Goal: Information Seeking & Learning: Understand process/instructions

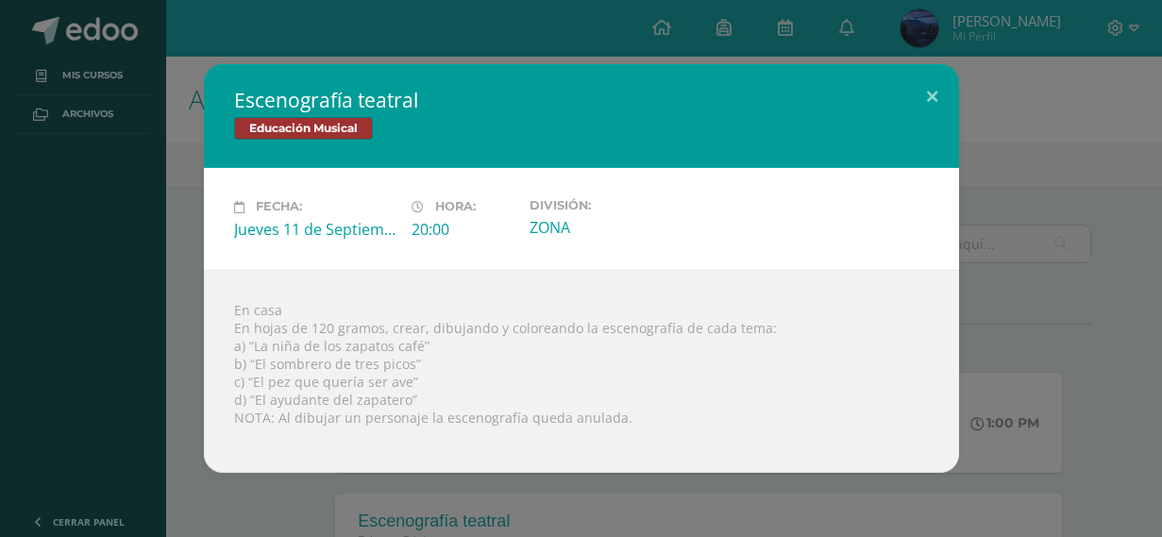
scroll to position [283, 0]
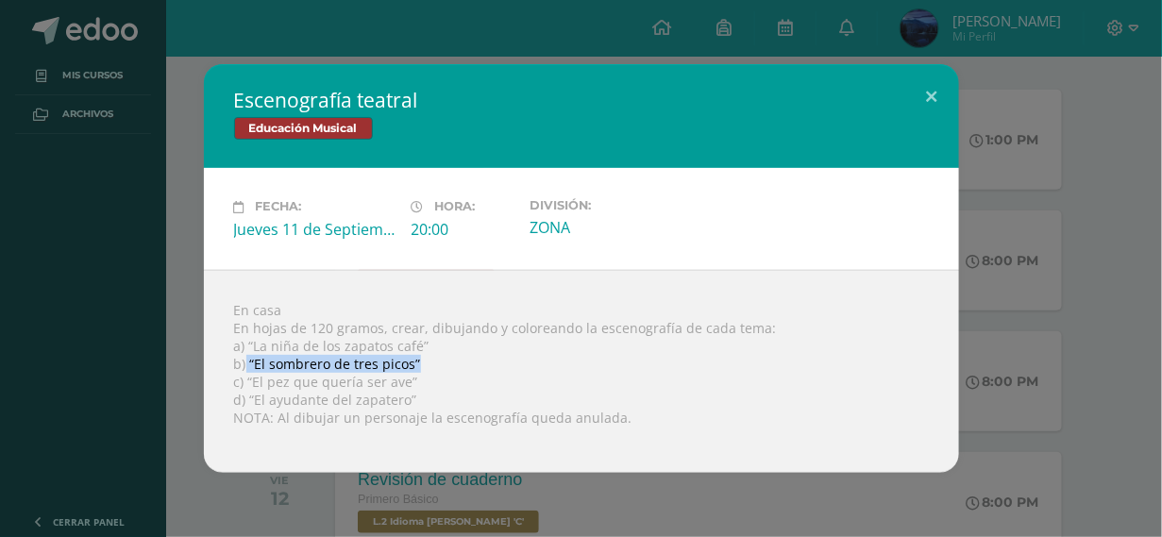
drag, startPoint x: 246, startPoint y: 366, endPoint x: 420, endPoint y: 371, distance: 173.7
click at [420, 371] on div "En casa En hojas de 120 gramos, crear, dibujando y coloreando la escenografía d…" at bounding box center [581, 371] width 755 height 203
drag, startPoint x: 472, startPoint y: 96, endPoint x: 497, endPoint y: 35, distance: 66.4
click at [480, 87] on h2 "Escenografía teatral" at bounding box center [581, 100] width 695 height 26
click at [605, 353] on div "En casa En hojas de 120 gramos, crear, dibujando y coloreando la escenografía d…" at bounding box center [581, 371] width 755 height 203
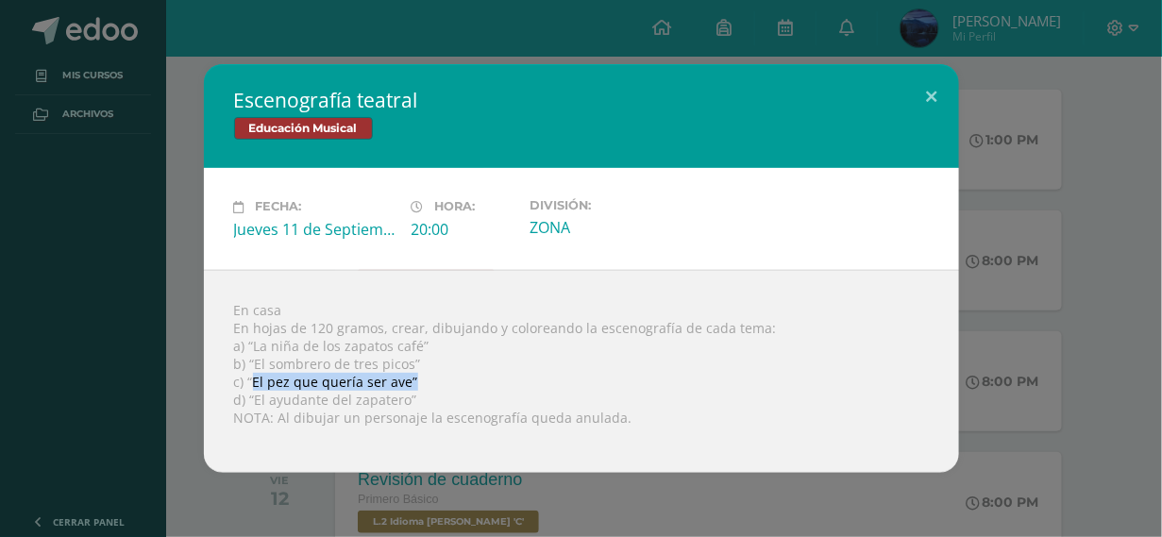
drag, startPoint x: 265, startPoint y: 381, endPoint x: 430, endPoint y: 383, distance: 165.2
click at [430, 383] on div "En casa En hojas de 120 gramos, crear, dibujando y coloreando la escenografía d…" at bounding box center [581, 371] width 755 height 203
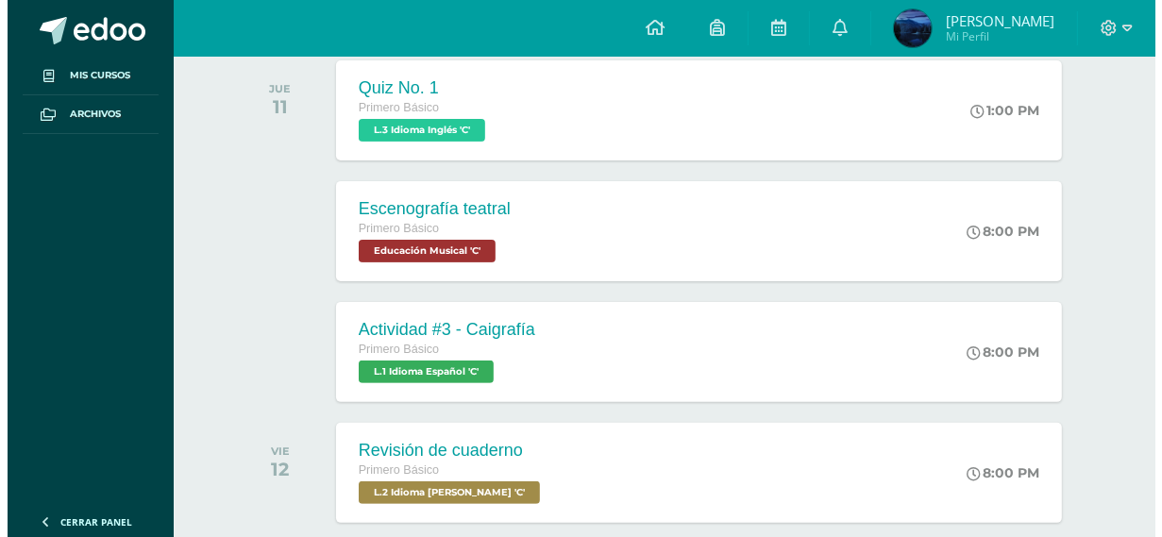
scroll to position [283, 0]
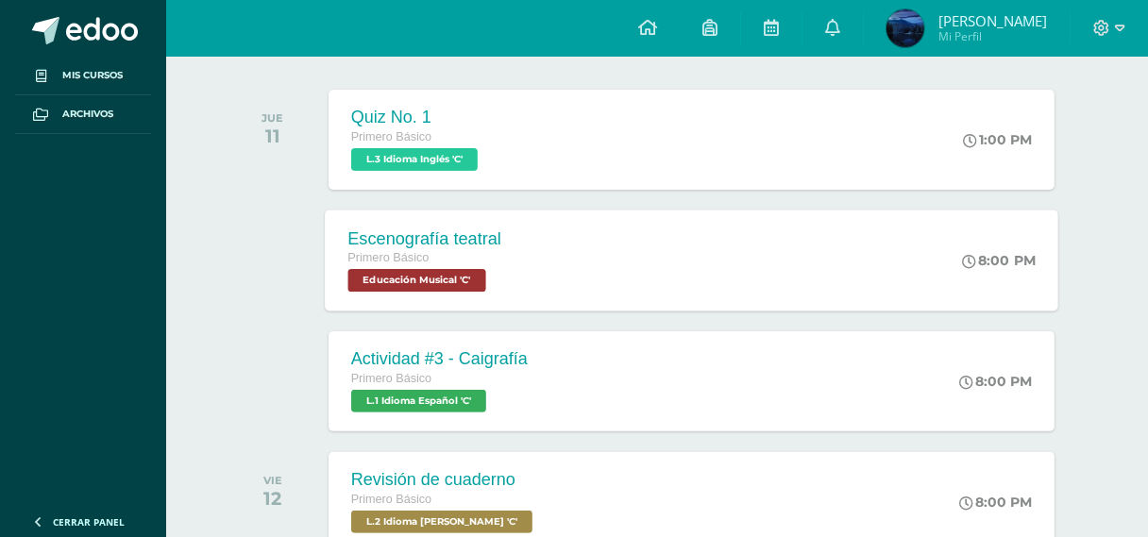
click at [558, 269] on div "Escenografía teatral Primero Básico Educación Musical 'C' 8:00 PM Escenografía …" at bounding box center [691, 260] width 733 height 101
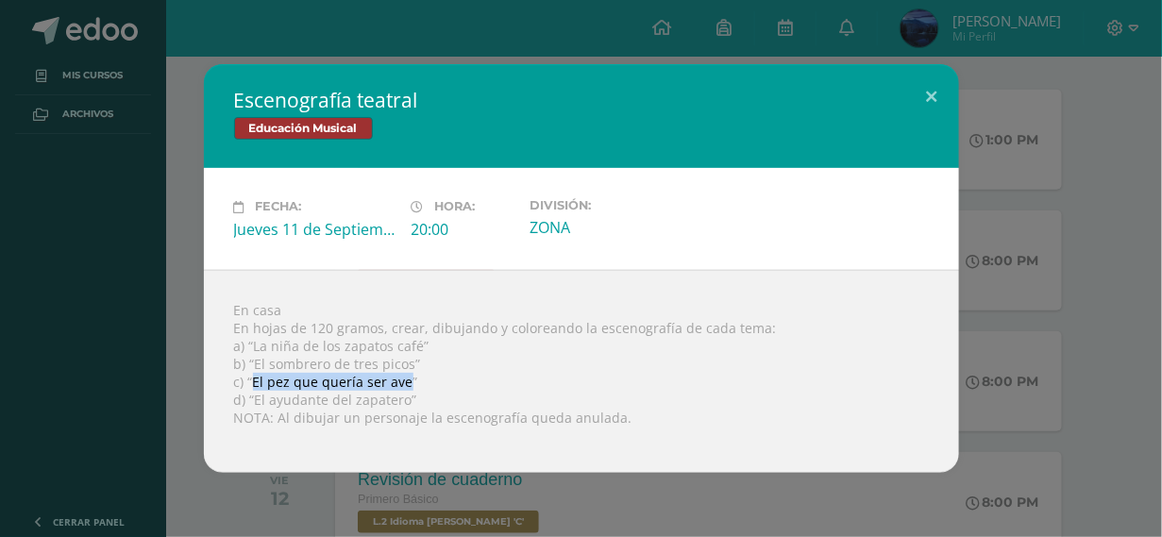
drag, startPoint x: 253, startPoint y: 386, endPoint x: 405, endPoint y: 390, distance: 152.0
click at [405, 390] on div "En casa En hojas de 120 gramos, crear, dibujando y coloreando la escenografía d…" at bounding box center [581, 371] width 755 height 203
copy div "El pez que quería ser ave"
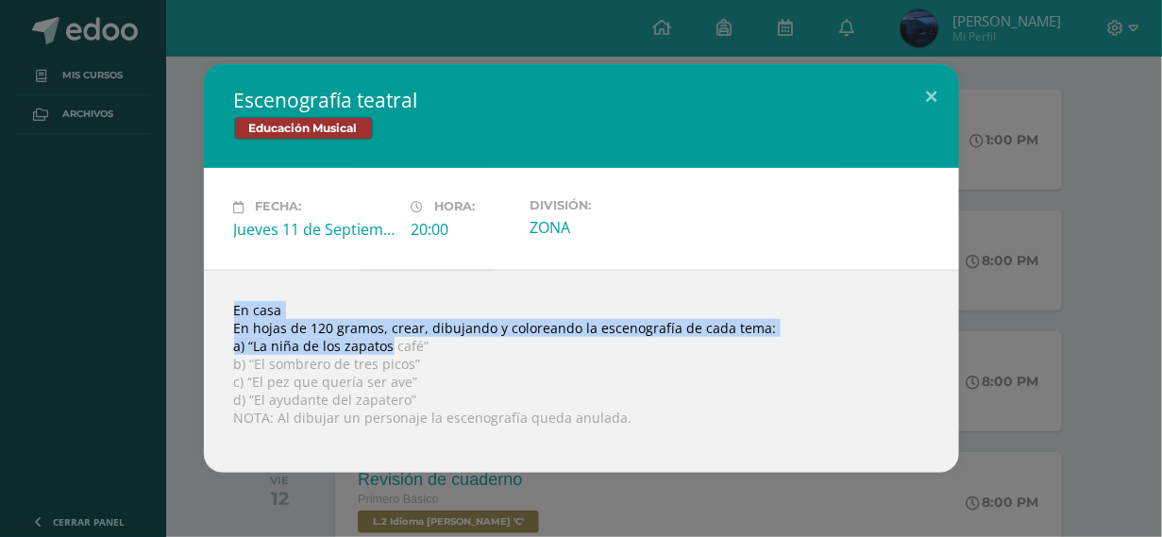
drag, startPoint x: 378, startPoint y: 308, endPoint x: 384, endPoint y: 387, distance: 79.6
click at [386, 372] on div "En casa En hojas de 120 gramos, crear, dibujando y coloreando la escenografía d…" at bounding box center [581, 371] width 755 height 203
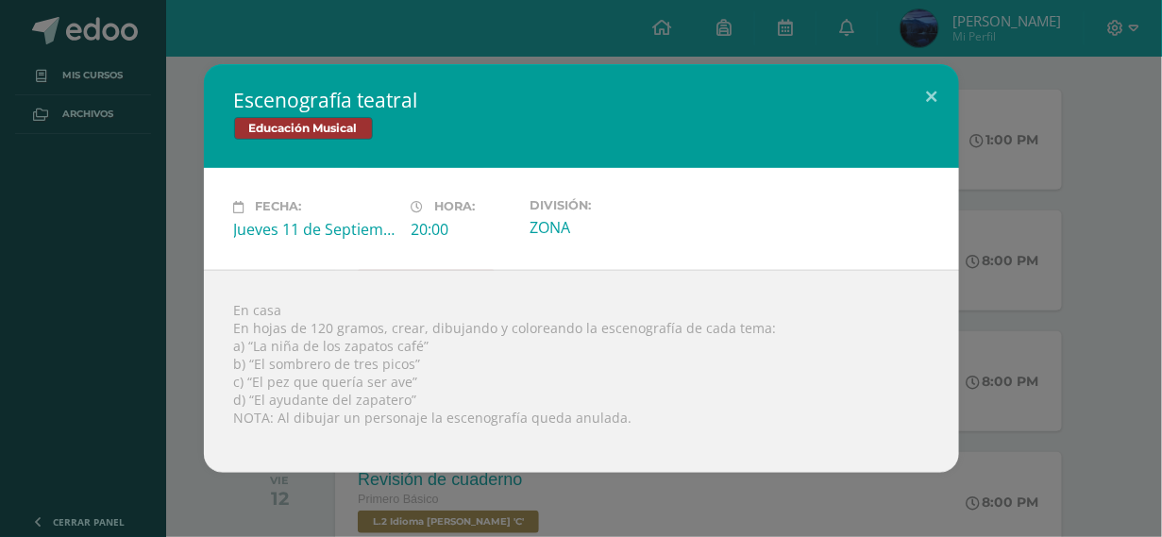
click at [285, 420] on div "En casa En hojas de 120 gramos, crear, dibujando y coloreando la escenografía d…" at bounding box center [581, 371] width 755 height 203
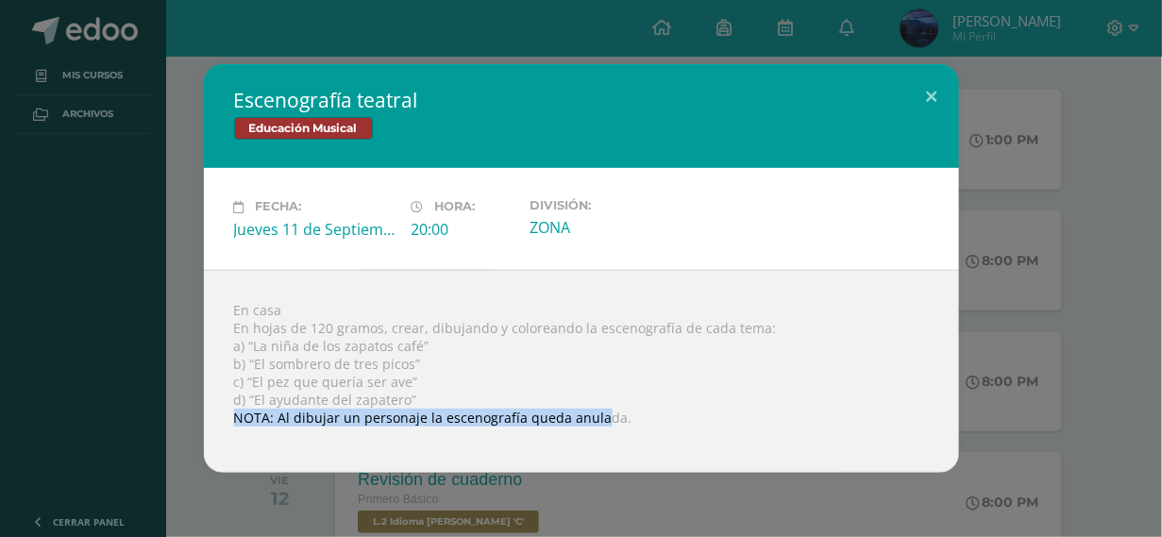
drag, startPoint x: 233, startPoint y: 421, endPoint x: 597, endPoint y: 427, distance: 363.5
click at [597, 427] on div "En casa En hojas de 120 gramos, crear, dibujando y coloreando la escenografía d…" at bounding box center [581, 371] width 755 height 203
click at [583, 418] on div "En casa En hojas de 120 gramos, crear, dibujando y coloreando la escenografía d…" at bounding box center [581, 371] width 755 height 203
drag, startPoint x: 238, startPoint y: 416, endPoint x: 412, endPoint y: 446, distance: 176.1
click at [412, 446] on div "En casa En hojas de 120 gramos, crear, dibujando y coloreando la escenografía d…" at bounding box center [581, 371] width 755 height 203
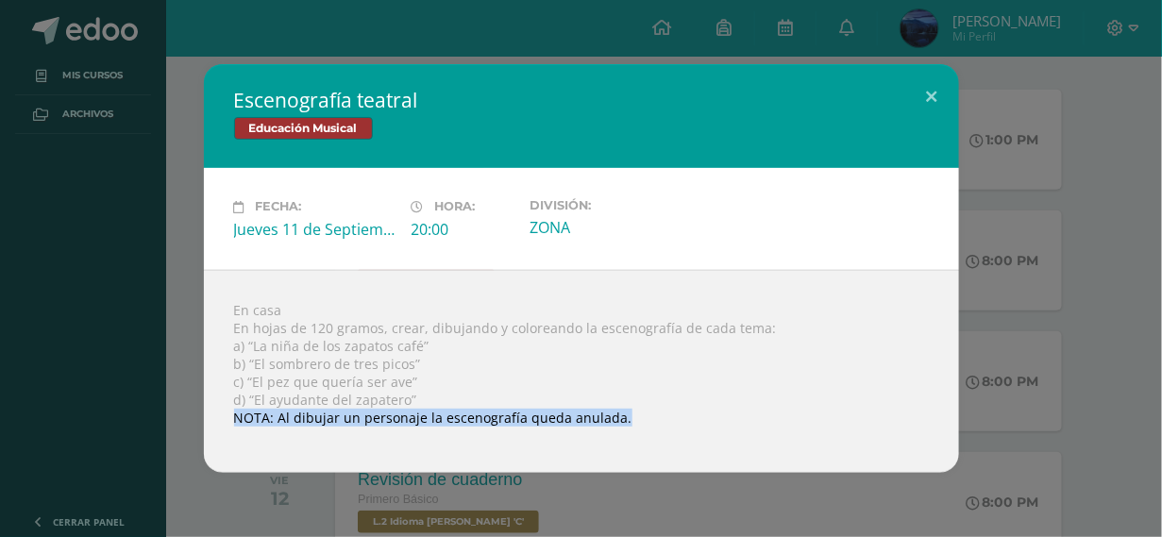
copy body "NOTA: Al dibujar un personaje la escenografía queda anulada. Loading..."
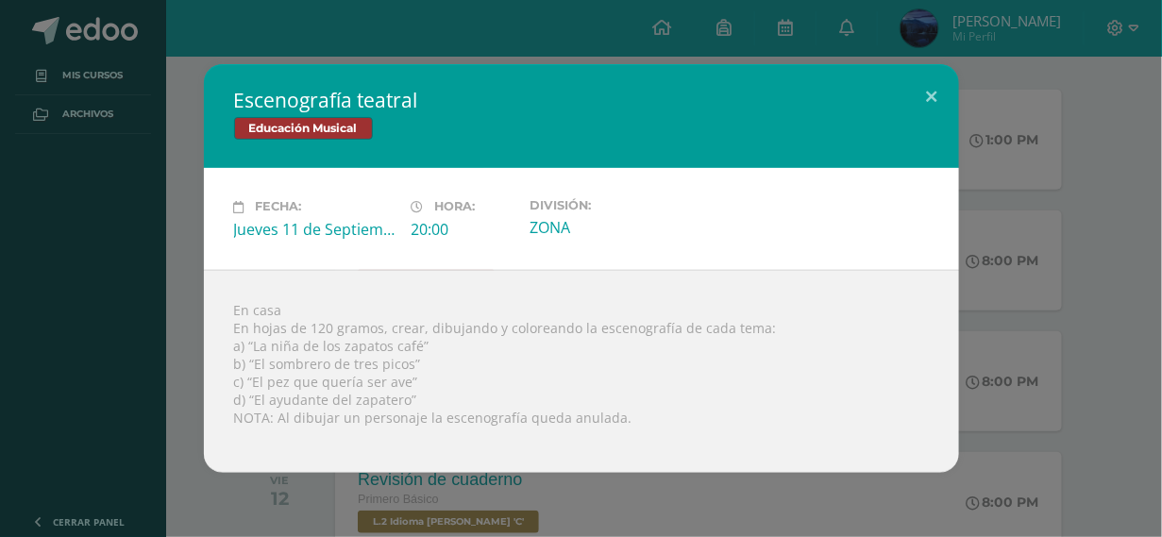
click at [527, 383] on div "En casa En hojas de 120 gramos, crear, dibujando y coloreando la escenografía d…" at bounding box center [581, 371] width 755 height 203
drag, startPoint x: 590, startPoint y: 331, endPoint x: 683, endPoint y: 330, distance: 93.5
click at [683, 330] on div "En casa En hojas de 120 gramos, crear, dibujando y coloreando la escenografía d…" at bounding box center [581, 371] width 755 height 203
copy div "escenografía de"
drag, startPoint x: 252, startPoint y: 384, endPoint x: 412, endPoint y: 390, distance: 159.6
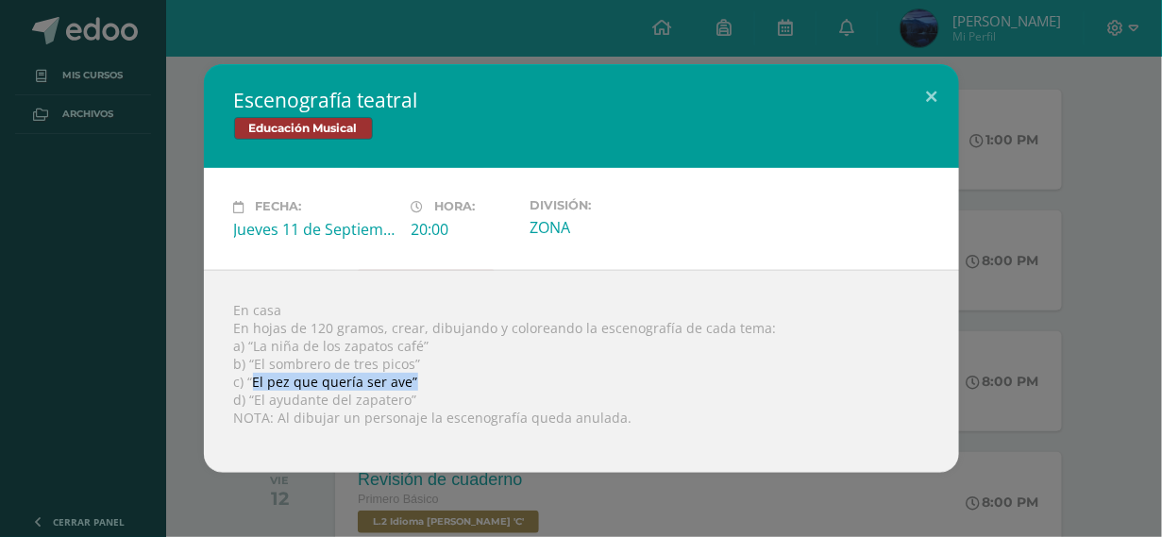
click at [412, 390] on div "En casa En hojas de 120 gramos, crear, dibujando y coloreando la escenografía d…" at bounding box center [581, 371] width 755 height 203
click at [505, 388] on div "En casa En hojas de 120 gramos, crear, dibujando y coloreando la escenografía d…" at bounding box center [581, 371] width 755 height 203
click at [455, 363] on div "En casa En hojas de 120 gramos, crear, dibujando y coloreando la escenografía d…" at bounding box center [581, 371] width 755 height 203
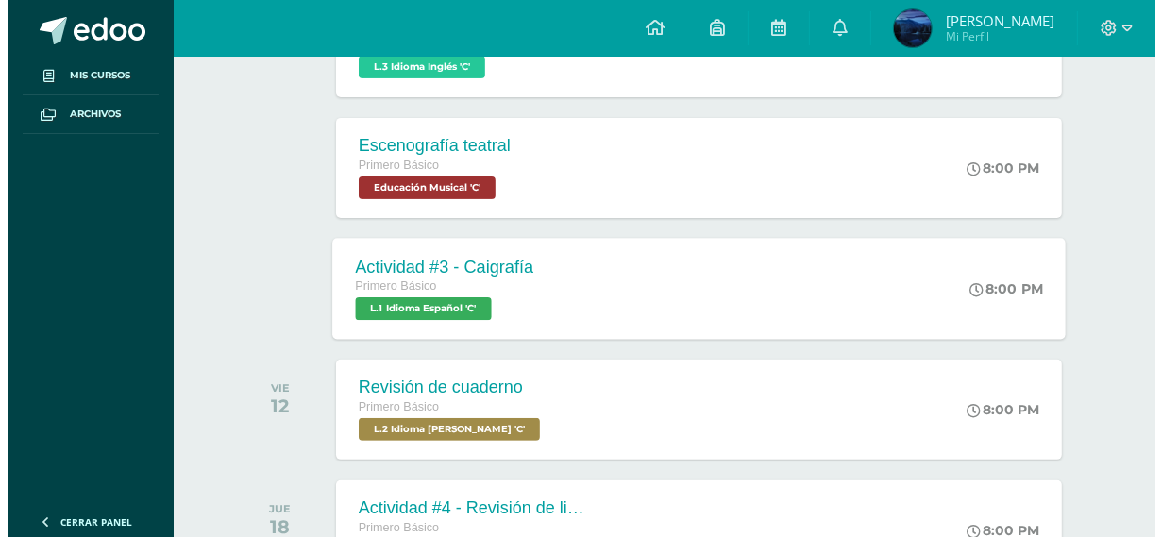
scroll to position [378, 0]
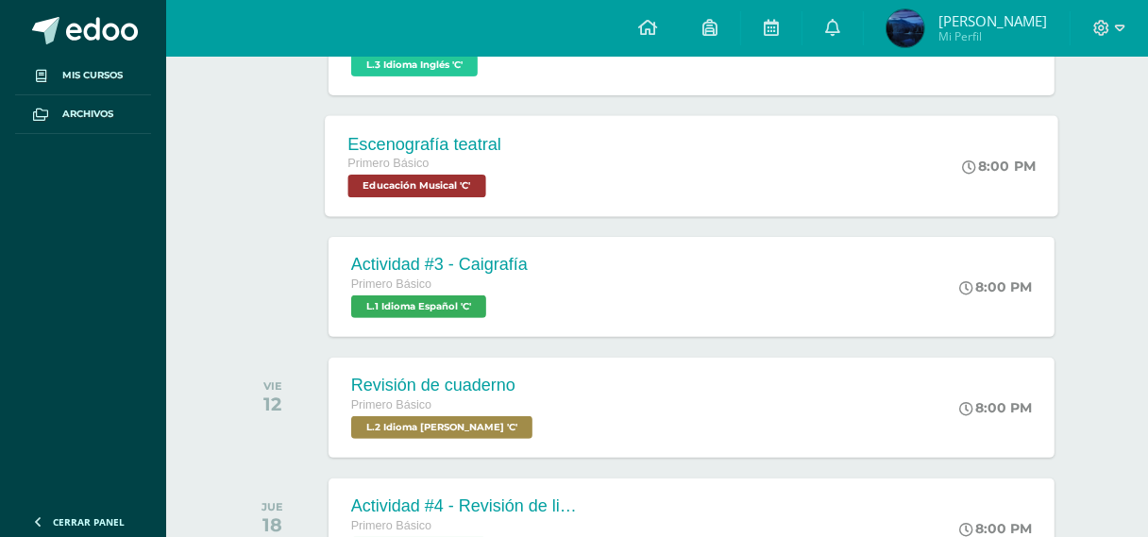
click at [592, 171] on div "Escenografía teatral Primero Básico Educación Musical 'C' 8:00 PM Escenografía …" at bounding box center [691, 165] width 733 height 101
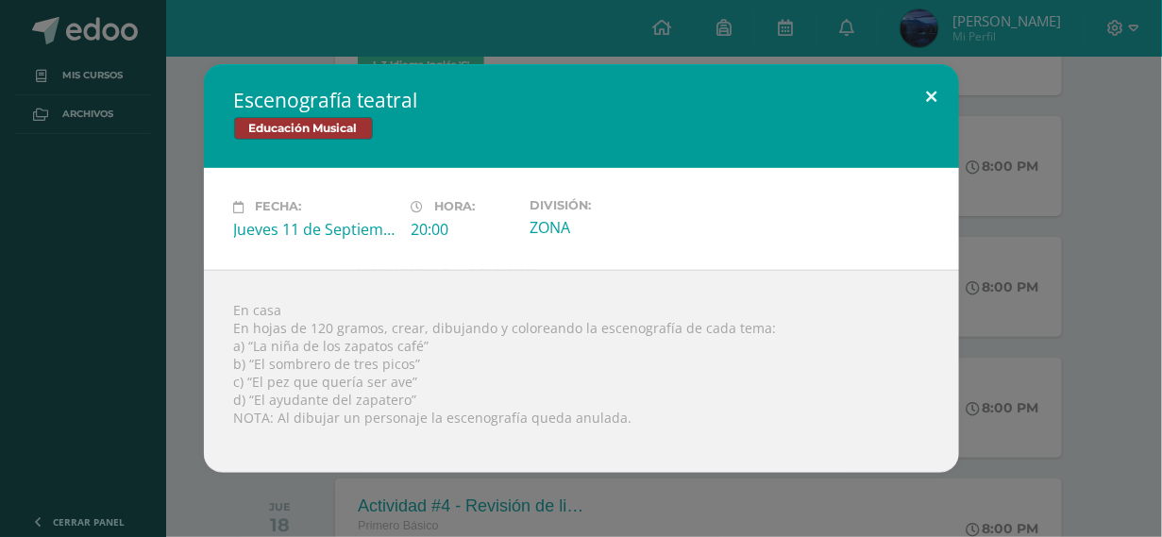
click at [917, 89] on button at bounding box center [932, 96] width 54 height 64
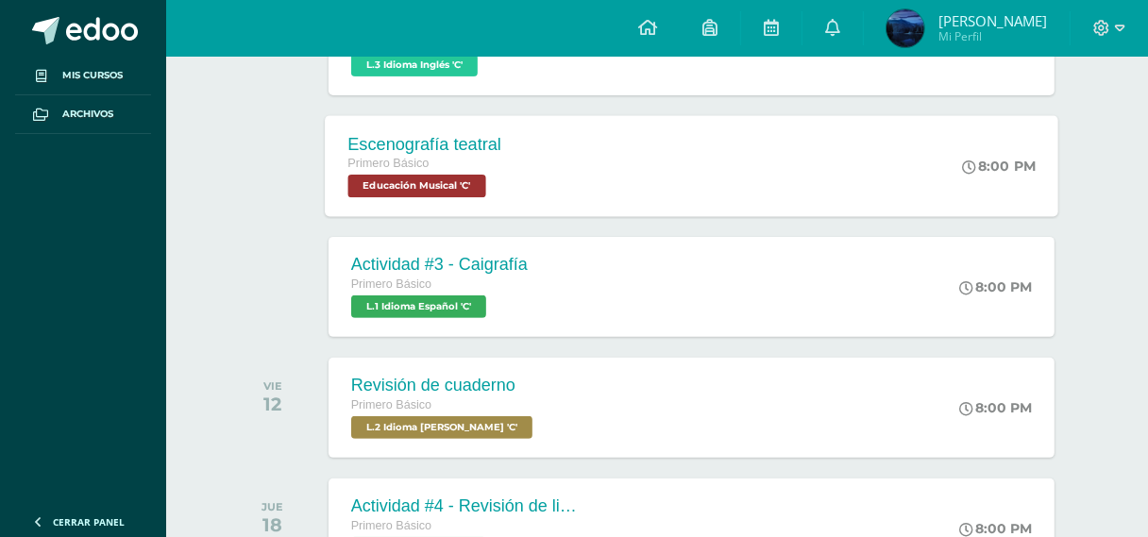
click at [545, 160] on div "Escenografía teatral Primero Básico Educación Musical 'C' 8:00 PM Escenografía …" at bounding box center [691, 165] width 733 height 101
